Goal: Task Accomplishment & Management: Manage account settings

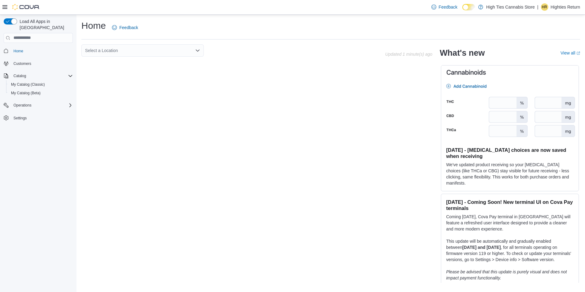
click at [553, 7] on p "Highties Return" at bounding box center [566, 6] width 30 height 7
click at [551, 20] on span "Change Password" at bounding box center [549, 20] width 35 height 6
click at [563, 6] on p "Highties Return" at bounding box center [566, 6] width 30 height 7
click at [546, 58] on span "Sign Out" at bounding box center [540, 60] width 17 height 6
